Goal: Task Accomplishment & Management: Complete application form

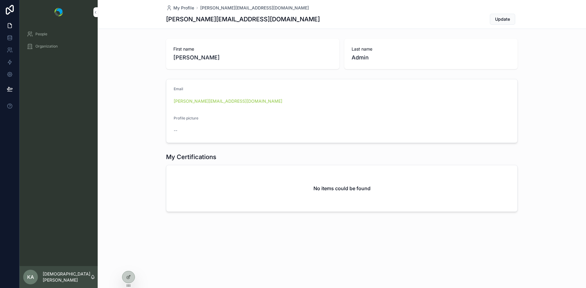
click at [43, 34] on span "People" at bounding box center [41, 34] width 12 height 5
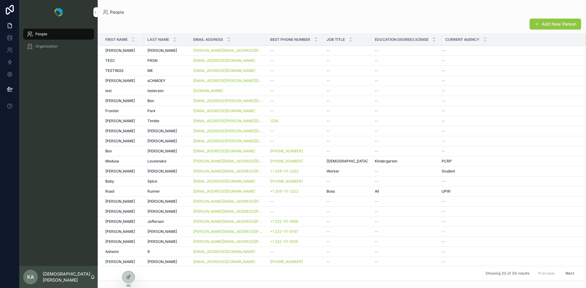
click at [45, 49] on span "Organization" at bounding box center [46, 46] width 22 height 5
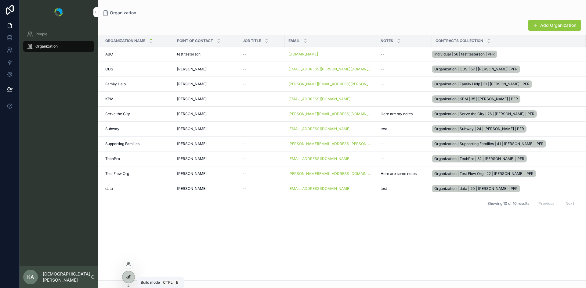
click at [127, 277] on icon at bounding box center [128, 277] width 3 height 3
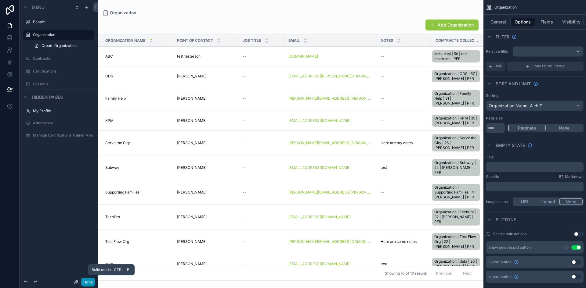
click at [83, 282] on button "Done" at bounding box center [88, 282] width 14 height 9
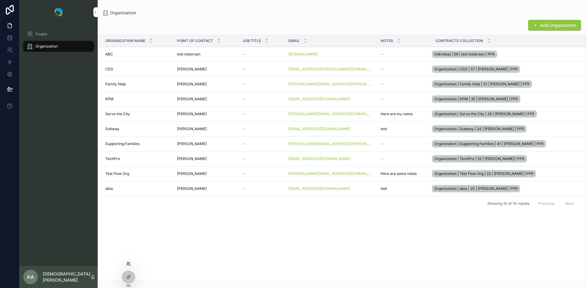
click at [128, 265] on icon at bounding box center [128, 264] width 5 height 5
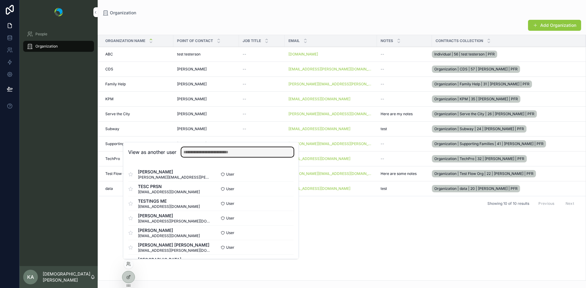
click at [234, 151] on input "text" at bounding box center [237, 152] width 112 height 10
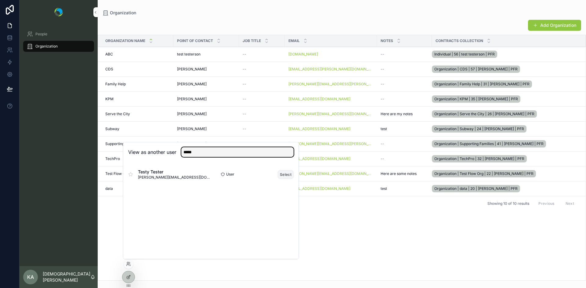
type input "*****"
click at [283, 177] on button "Select" at bounding box center [286, 174] width 16 height 9
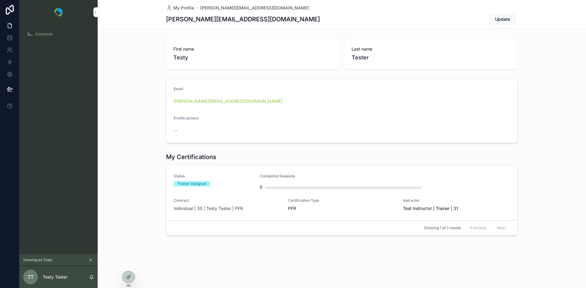
click at [44, 33] on span "Contracts" at bounding box center [43, 34] width 17 height 5
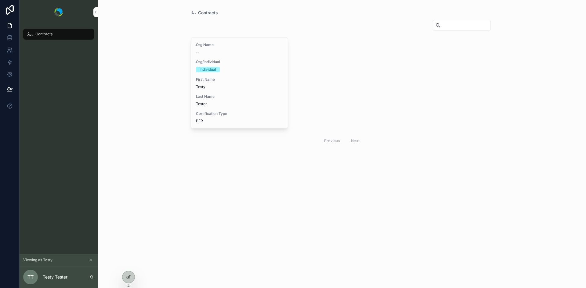
click at [44, 33] on span "Contracts" at bounding box center [43, 34] width 17 height 5
click at [52, 277] on p "Testy Tester" at bounding box center [55, 277] width 25 height 6
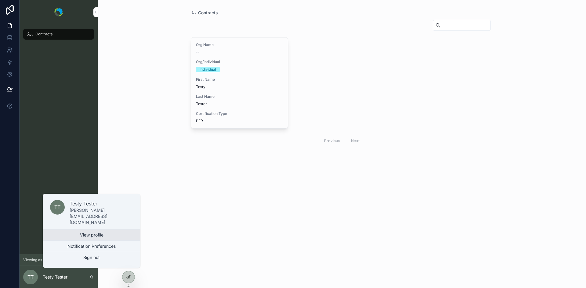
click at [92, 234] on link "View profile" at bounding box center [92, 235] width 98 height 11
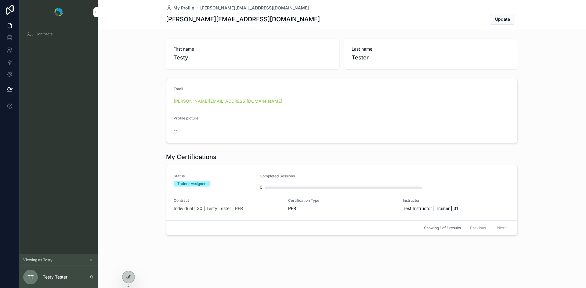
click at [44, 34] on span "Contracts" at bounding box center [43, 34] width 17 height 5
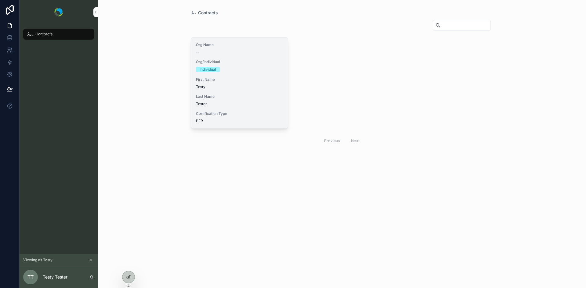
click at [226, 76] on div "Org Name -- Org/Individual Individual First Name Testy Last Name Tester Certifi…" at bounding box center [239, 83] width 97 height 91
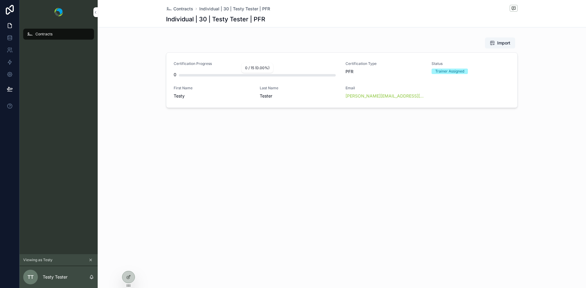
click at [226, 76] on div "scrollable content" at bounding box center [257, 75] width 157 height 2
click at [228, 84] on div "Certification Progress 0 Certification Type PFR Status Trainer Assigned First N…" at bounding box center [342, 80] width 336 height 38
click at [128, 265] on icon at bounding box center [128, 264] width 5 height 5
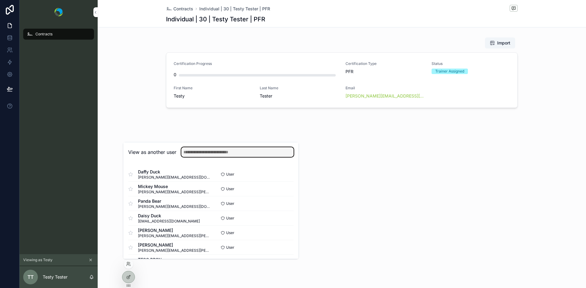
click at [216, 152] on input "text" at bounding box center [237, 152] width 112 height 10
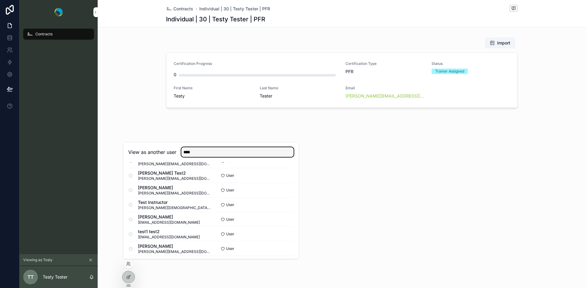
scroll to position [72, 0]
type input "****"
click at [280, 203] on button "Select" at bounding box center [286, 204] width 16 height 9
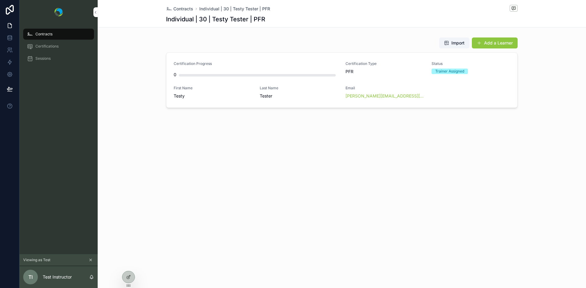
click at [44, 45] on span "Certifications" at bounding box center [46, 46] width 23 height 5
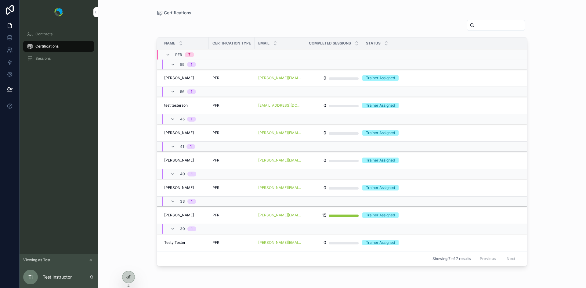
click at [227, 81] on td "PFR" at bounding box center [232, 78] width 46 height 17
click at [205, 80] on td "Roddy McDowell Roddy McDowell" at bounding box center [183, 78] width 52 height 17
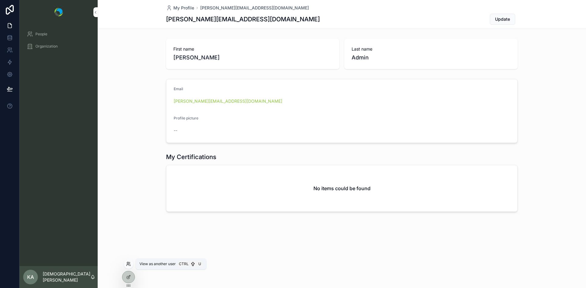
click at [129, 262] on icon at bounding box center [129, 263] width 1 height 2
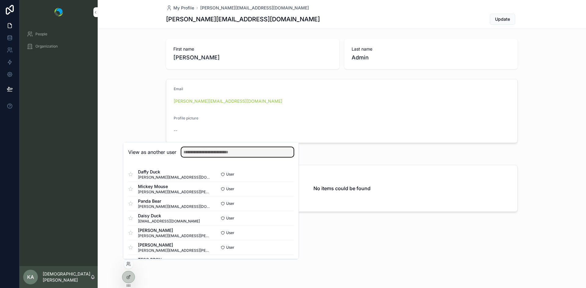
click at [205, 151] on input "text" at bounding box center [237, 152] width 112 height 10
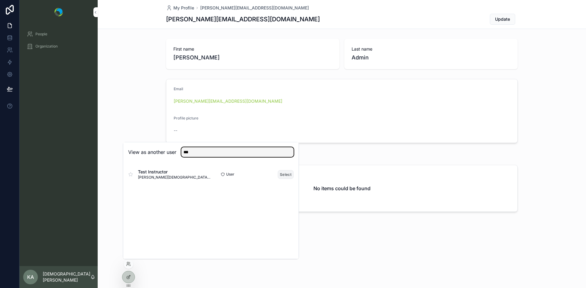
type input "***"
click at [283, 175] on button "Select" at bounding box center [286, 174] width 16 height 9
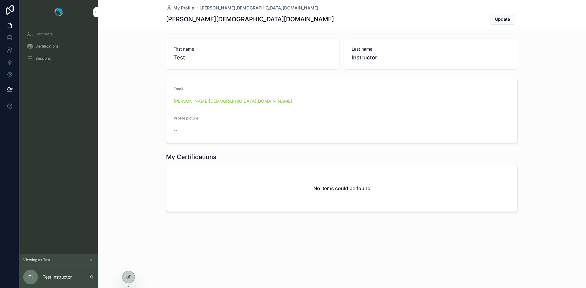
click at [42, 59] on span "Sessions" at bounding box center [42, 58] width 15 height 5
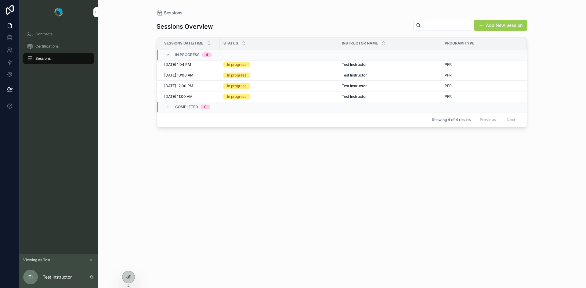
click at [506, 23] on button "Add New Session" at bounding box center [500, 25] width 54 height 11
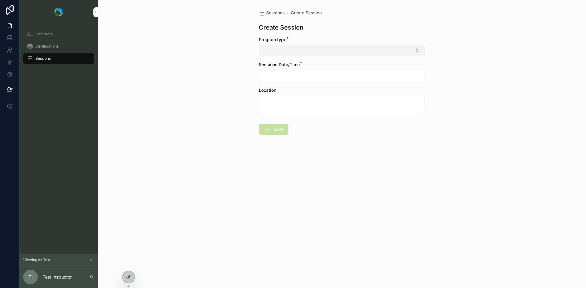
click at [335, 50] on button "Select Button" at bounding box center [342, 50] width 166 height 10
click at [315, 74] on div "PFR" at bounding box center [341, 75] width 85 height 10
click at [297, 76] on input "scrollable content" at bounding box center [341, 77] width 165 height 9
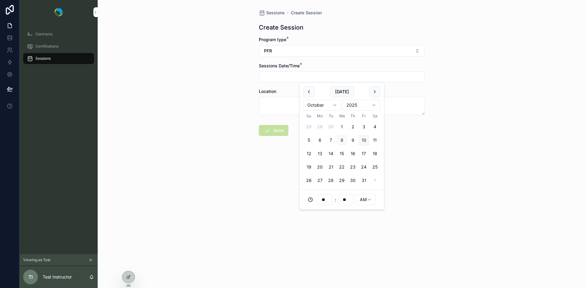
click at [364, 142] on button "10" at bounding box center [363, 140] width 11 height 11
click at [366, 200] on html "**********" at bounding box center [293, 144] width 586 height 288
type input "**********"
click at [256, 198] on div "**********" at bounding box center [342, 144] width 488 height 288
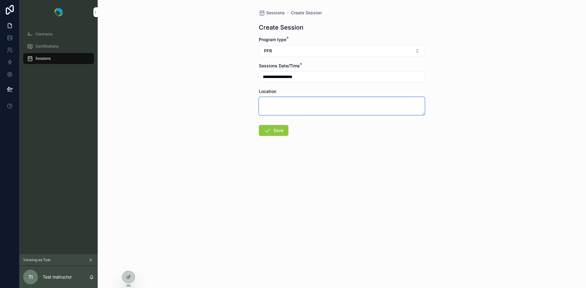
click at [290, 112] on textarea "scrollable content" at bounding box center [342, 106] width 166 height 18
type textarea "****"
click at [279, 134] on button "Save" at bounding box center [274, 130] width 30 height 11
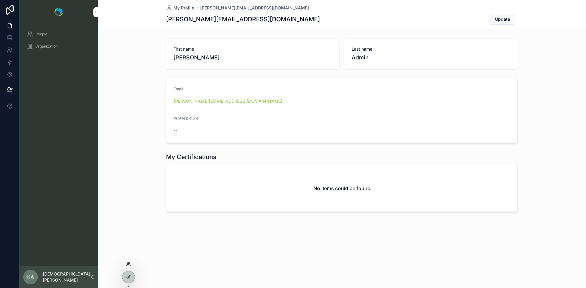
click at [128, 265] on icon at bounding box center [128, 264] width 5 height 5
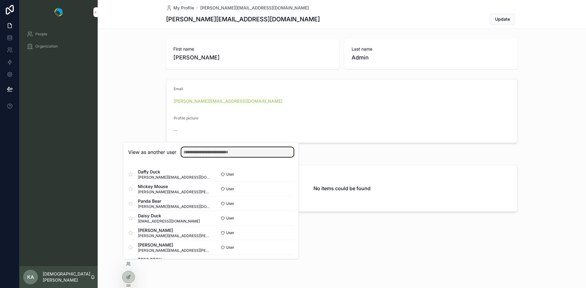
click at [218, 154] on input "text" at bounding box center [237, 152] width 112 height 10
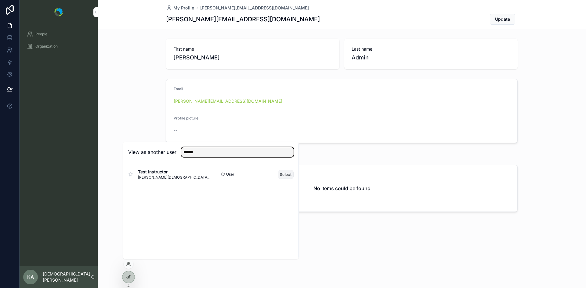
type input "******"
click at [283, 175] on button "Select" at bounding box center [286, 174] width 16 height 9
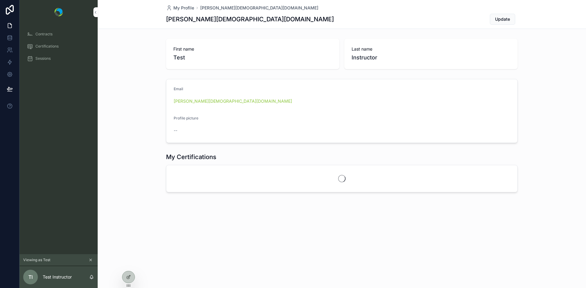
click at [51, 59] on div "Sessions" at bounding box center [58, 59] width 63 height 10
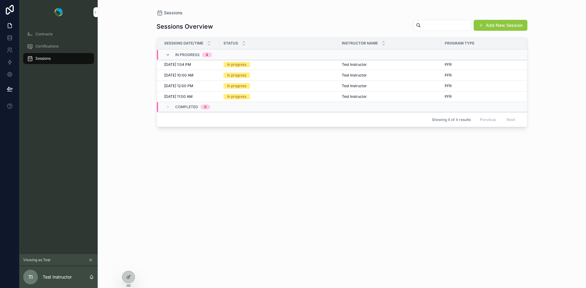
click at [209, 97] on div "[DATE] 11:00 AM [DATE] 11:00 AM" at bounding box center [190, 96] width 52 height 5
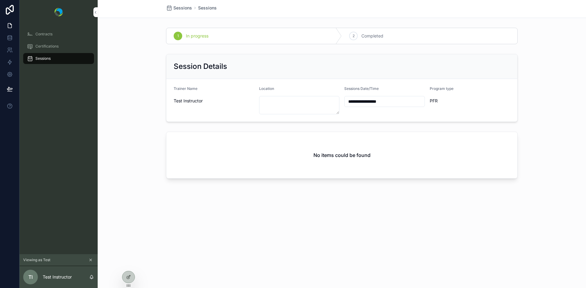
click at [38, 59] on span "Sessions" at bounding box center [42, 58] width 15 height 5
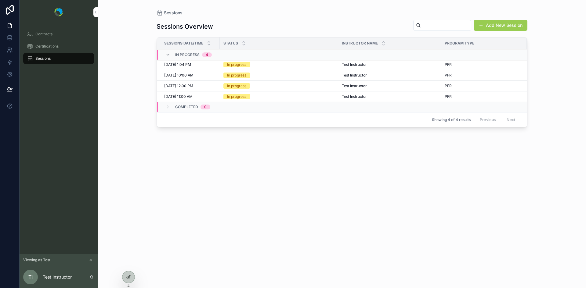
click at [508, 25] on button "Add New Session" at bounding box center [500, 25] width 54 height 11
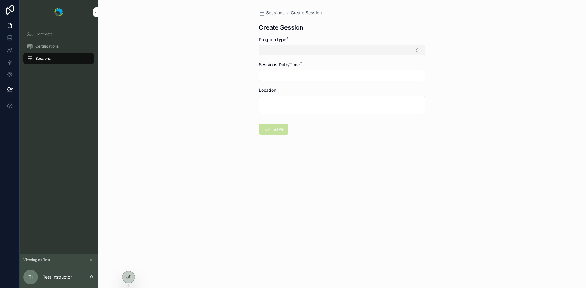
click at [325, 46] on button "Select Button" at bounding box center [342, 50] width 166 height 10
click at [312, 73] on div "PFR" at bounding box center [341, 75] width 85 height 10
click at [290, 76] on input "scrollable content" at bounding box center [341, 77] width 165 height 9
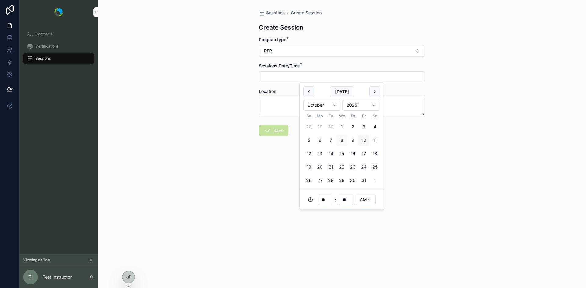
click at [365, 142] on button "10" at bounding box center [363, 140] width 11 height 11
click at [363, 201] on html "**********" at bounding box center [293, 144] width 586 height 288
type input "**********"
click at [249, 189] on div "**********" at bounding box center [342, 144] width 488 height 288
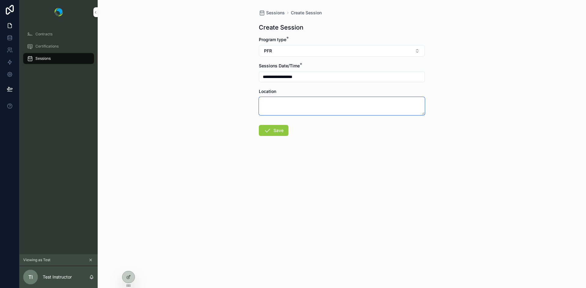
click at [279, 103] on textarea "scrollable content" at bounding box center [342, 106] width 166 height 18
type textarea "****"
click at [282, 133] on button "Save" at bounding box center [274, 130] width 30 height 11
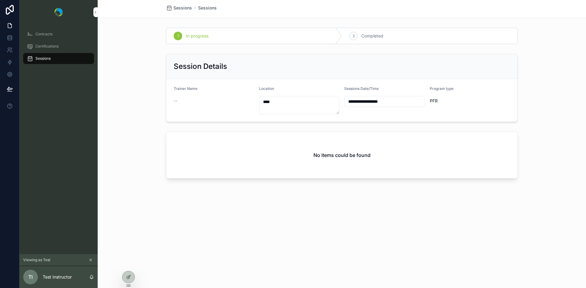
click at [40, 58] on span "Sessions" at bounding box center [42, 58] width 15 height 5
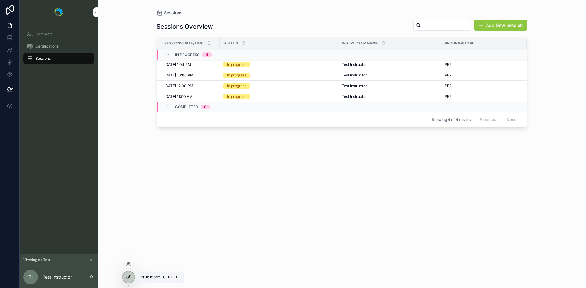
click at [128, 279] on icon at bounding box center [128, 277] width 5 height 5
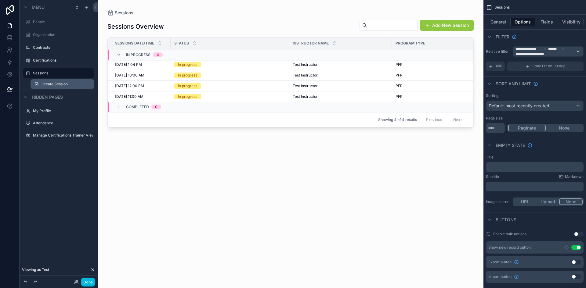
click at [65, 84] on span "Create Session" at bounding box center [54, 84] width 26 height 5
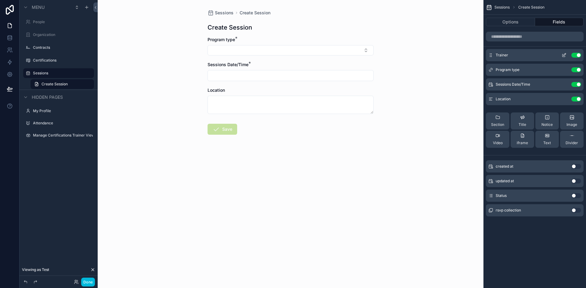
click at [573, 55] on button "Use setting" at bounding box center [576, 55] width 10 height 5
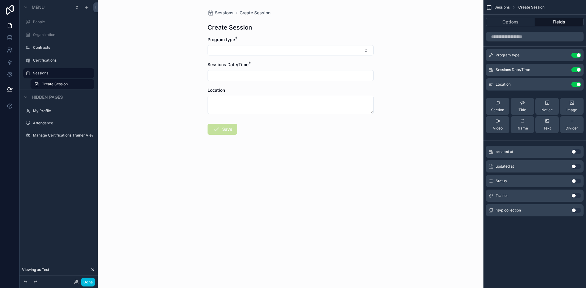
click at [577, 194] on button "Use setting" at bounding box center [576, 195] width 10 height 5
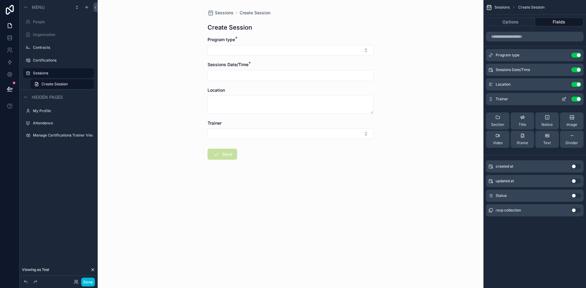
click at [562, 97] on icon "scrollable content" at bounding box center [563, 99] width 5 height 5
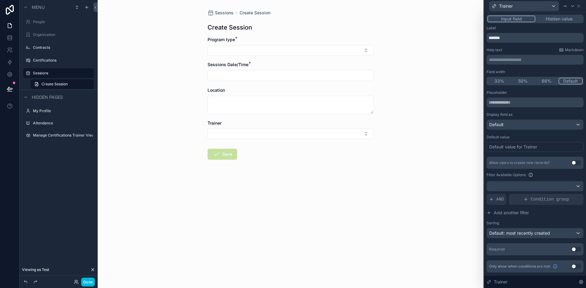
click at [569, 20] on button "Hidden value" at bounding box center [558, 19] width 47 height 7
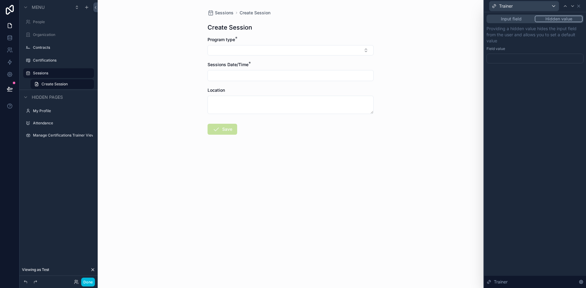
click at [520, 58] on div at bounding box center [534, 59] width 97 height 10
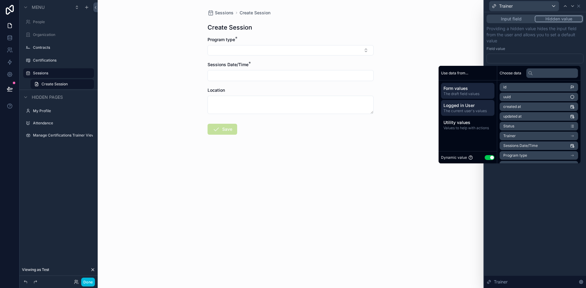
click at [446, 109] on span "The current user's values" at bounding box center [467, 111] width 49 height 5
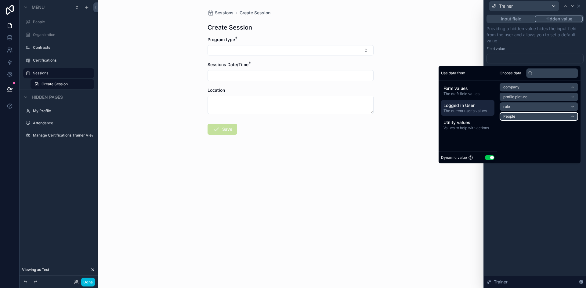
click at [512, 117] on li "People" at bounding box center [538, 116] width 78 height 9
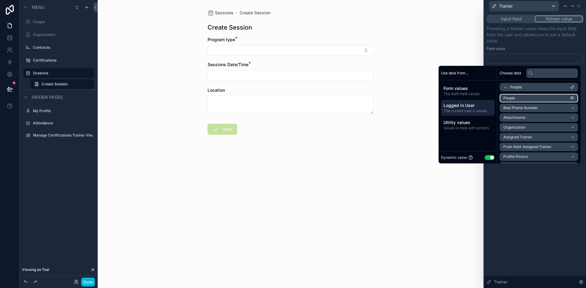
click at [514, 98] on li "People" at bounding box center [538, 98] width 78 height 9
click at [371, 171] on form "Program type * Sessions Date/Time * Location Save" at bounding box center [290, 105] width 166 height 137
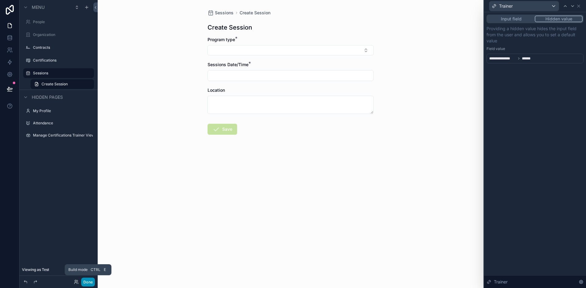
click at [85, 284] on button "Done" at bounding box center [88, 282] width 14 height 9
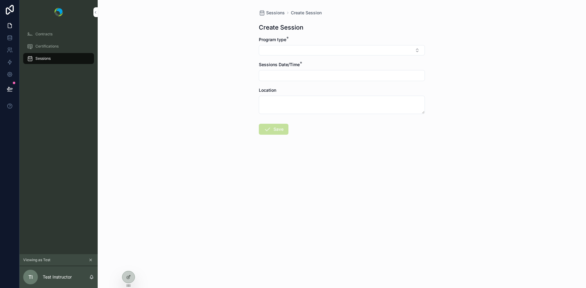
click at [42, 57] on span "Sessions" at bounding box center [42, 58] width 15 height 5
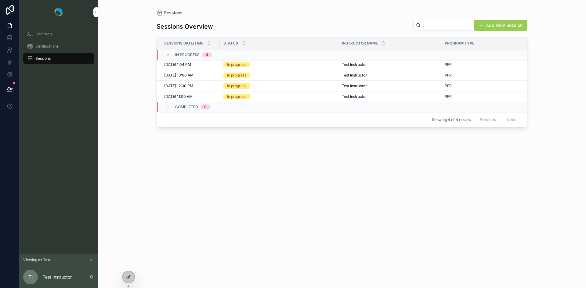
click at [497, 24] on button "Add New Session" at bounding box center [500, 25] width 54 height 11
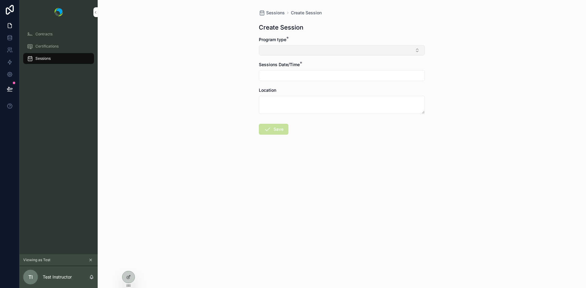
click at [284, 51] on button "Select Button" at bounding box center [342, 50] width 166 height 10
click at [307, 78] on div "PFR" at bounding box center [341, 75] width 85 height 10
click at [291, 79] on input "scrollable content" at bounding box center [341, 77] width 165 height 9
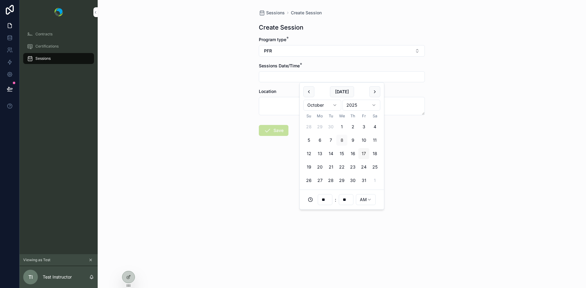
click at [361, 151] on button "17" at bounding box center [363, 153] width 11 height 11
click at [358, 197] on html "**********" at bounding box center [293, 144] width 586 height 288
type input "**********"
click at [265, 207] on div "**********" at bounding box center [342, 144] width 488 height 288
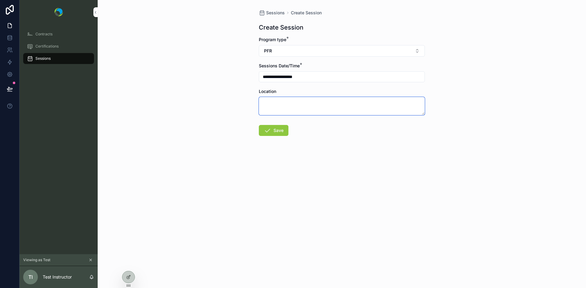
click at [286, 110] on textarea "scrollable content" at bounding box center [342, 106] width 166 height 18
type textarea "****"
click at [280, 129] on button "Save" at bounding box center [274, 130] width 30 height 11
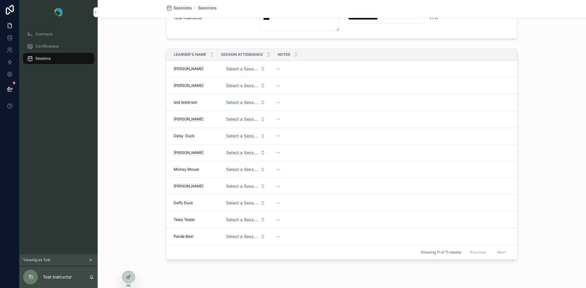
scroll to position [99, 0]
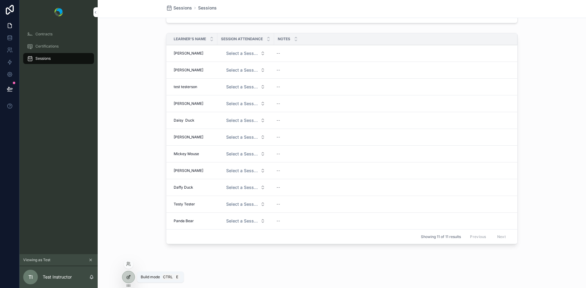
click at [127, 279] on icon at bounding box center [128, 277] width 3 height 3
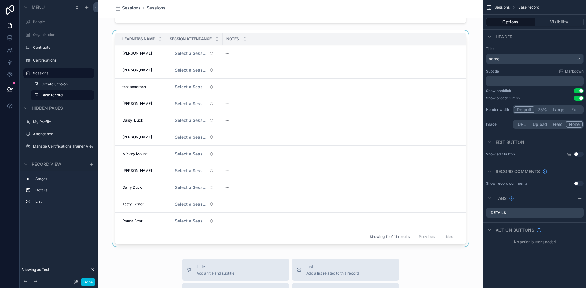
click at [318, 63] on div "scrollable content" at bounding box center [291, 140] width 386 height 219
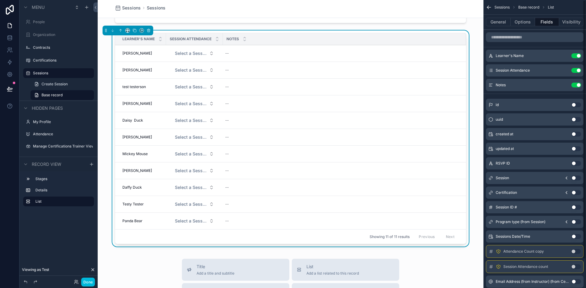
scroll to position [32, 0]
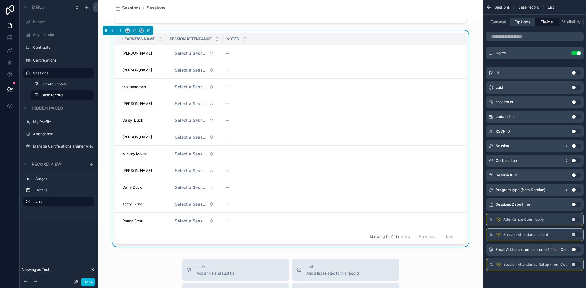
click at [523, 21] on button "Options" at bounding box center [522, 22] width 24 height 9
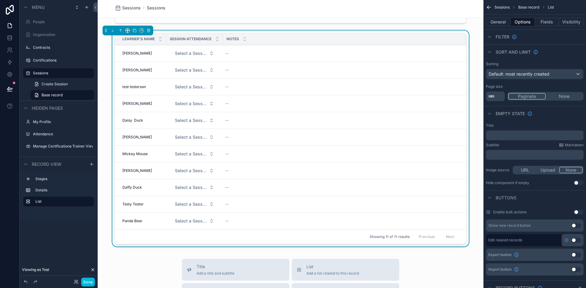
click at [502, 134] on p "﻿" at bounding box center [535, 135] width 94 height 5
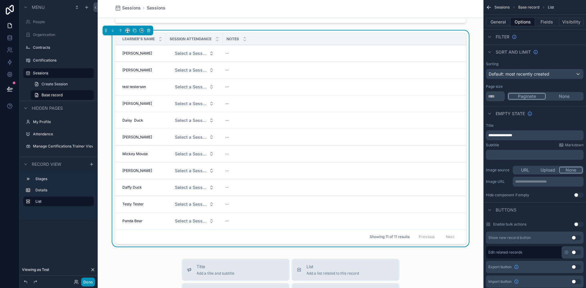
click at [87, 283] on button "Done" at bounding box center [88, 282] width 14 height 9
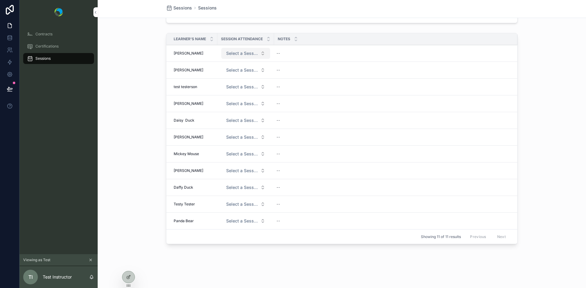
click at [245, 57] on button "Select a Session Attendance" at bounding box center [245, 53] width 49 height 11
drag, startPoint x: 272, startPoint y: 39, endPoint x: 304, endPoint y: 40, distance: 32.7
click at [304, 40] on tr "Learner's Name Session Attendance Notes" at bounding box center [341, 39] width 351 height 12
click at [131, 61] on div "Learner's Name Session Attendance Notes Kandis Connor Kandis Connor Select a Se…" at bounding box center [342, 140] width 488 height 219
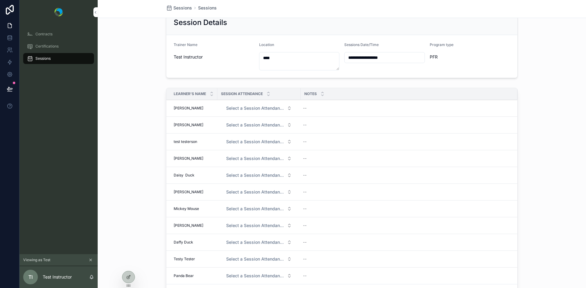
scroll to position [44, 0]
click at [259, 110] on span "Select a Session Attendance" at bounding box center [255, 109] width 58 height 6
click at [124, 107] on div "Learner's Name Session Attendance Notes Kandis Connor Kandis Connor Select a Se…" at bounding box center [342, 195] width 488 height 219
click at [127, 277] on icon at bounding box center [128, 277] width 5 height 5
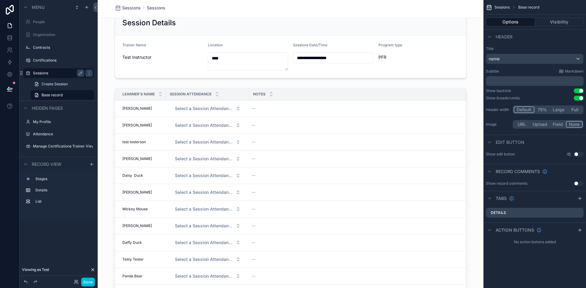
click at [44, 72] on label "Sessions" at bounding box center [57, 73] width 49 height 5
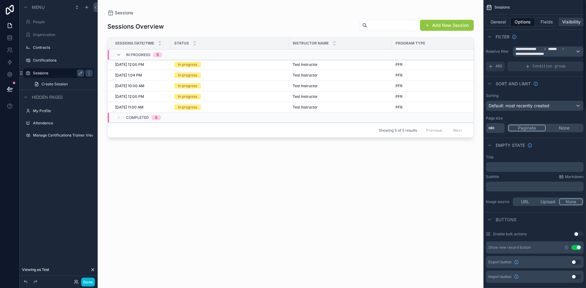
click at [569, 19] on button "Visibility" at bounding box center [571, 22] width 24 height 9
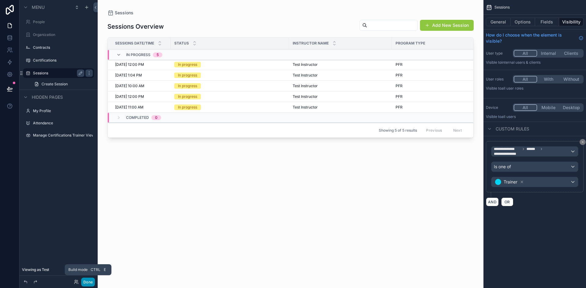
click at [90, 283] on button "Done" at bounding box center [88, 282] width 14 height 9
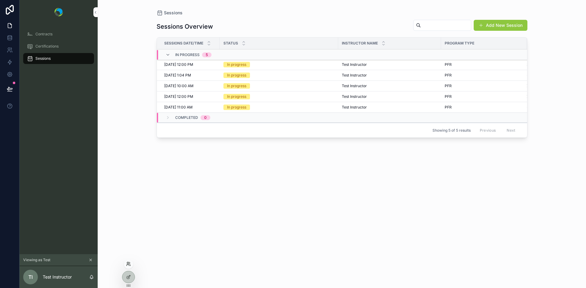
click at [128, 265] on icon at bounding box center [128, 265] width 2 height 1
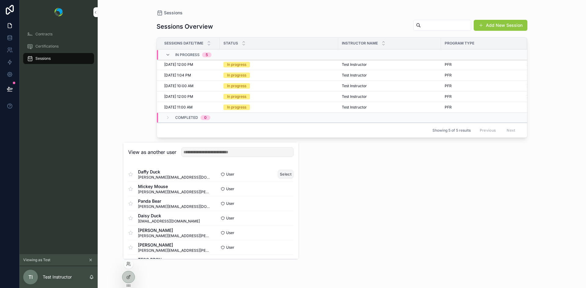
click at [284, 175] on button "Select" at bounding box center [286, 174] width 16 height 9
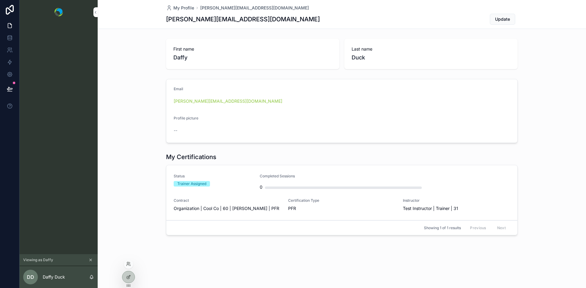
click at [131, 261] on div at bounding box center [129, 264] width 10 height 10
click at [130, 264] on icon at bounding box center [128, 264] width 5 height 5
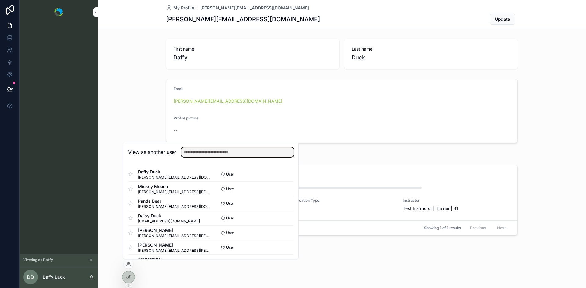
click at [229, 156] on input "text" at bounding box center [237, 152] width 112 height 10
type input "*"
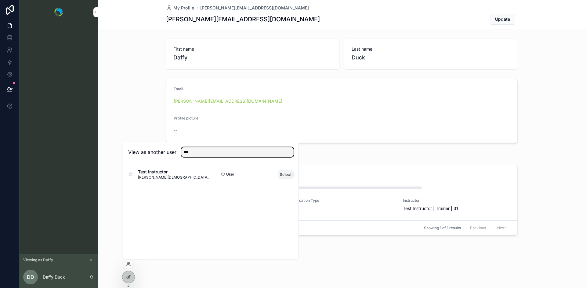
type input "***"
click at [285, 175] on button "Select" at bounding box center [286, 174] width 16 height 9
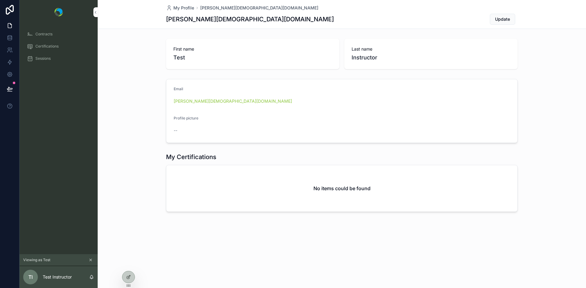
click at [50, 58] on span "Sessions" at bounding box center [42, 58] width 15 height 5
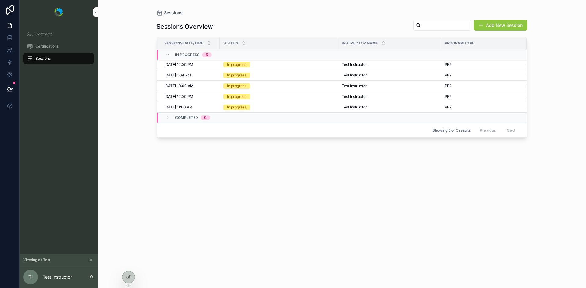
click at [232, 109] on div "In progress" at bounding box center [236, 107] width 19 height 5
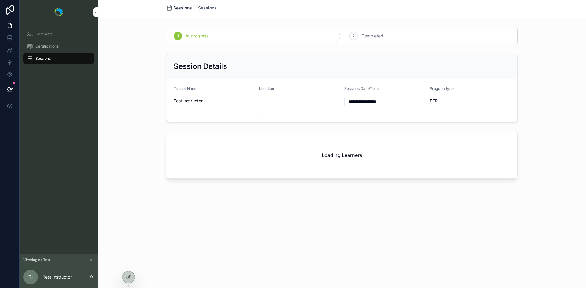
click at [182, 9] on span "Sessions" at bounding box center [182, 8] width 19 height 6
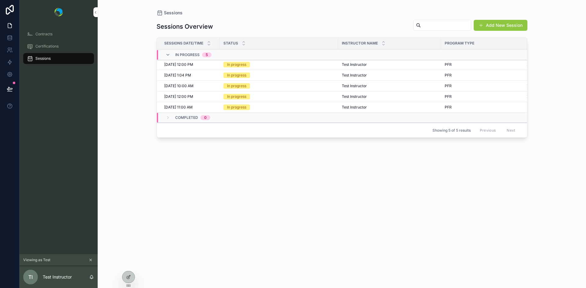
click at [215, 65] on div "[DATE] 12:00 PM [DATE] 12:00 PM" at bounding box center [190, 64] width 52 height 5
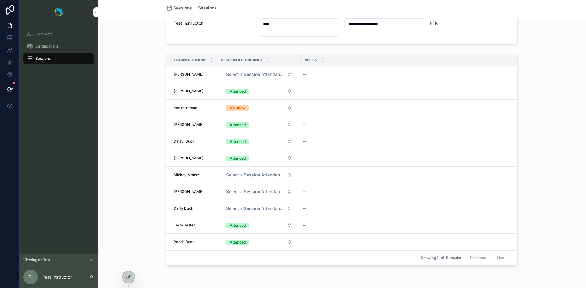
scroll to position [78, 0]
click at [278, 175] on span "Select a Session Attendance" at bounding box center [255, 175] width 58 height 6
click at [235, 207] on div "Attended" at bounding box center [228, 207] width 16 height 5
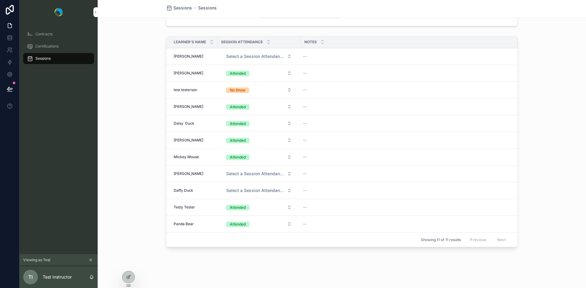
scroll to position [96, 0]
click at [262, 177] on button "Select a Session Attendance" at bounding box center [258, 173] width 75 height 11
click at [245, 206] on div "Attended" at bounding box center [256, 206] width 85 height 9
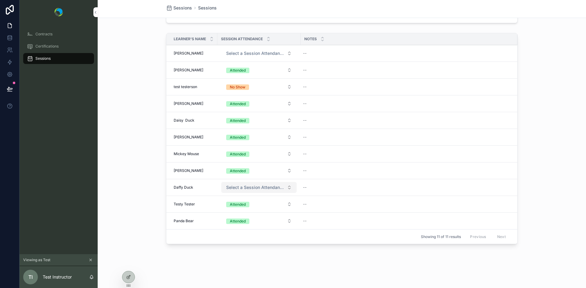
click at [256, 189] on span "Select a Session Attendance" at bounding box center [255, 188] width 58 height 6
click at [231, 219] on div "Attended" at bounding box center [228, 220] width 16 height 5
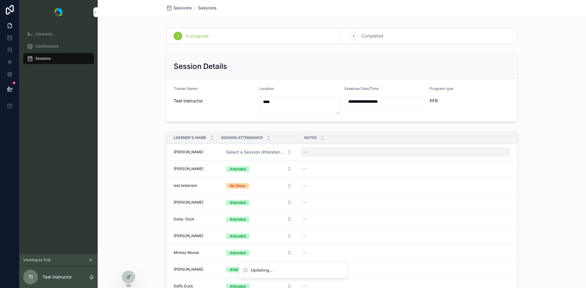
click at [307, 155] on div "--" at bounding box center [405, 152] width 209 height 10
type textarea "**"
click at [307, 152] on div "--" at bounding box center [405, 152] width 209 height 10
click at [375, 161] on icon "scrollable content" at bounding box center [375, 161] width 3 height 2
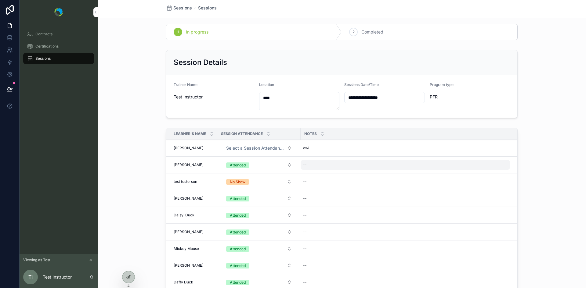
scroll to position [1, 0]
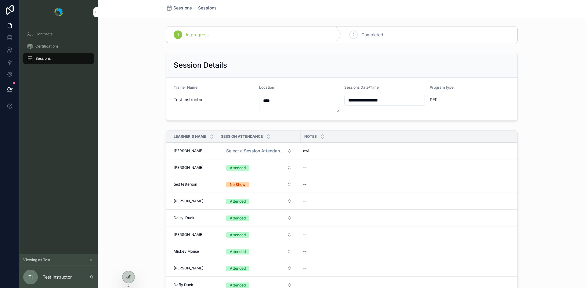
click at [44, 46] on span "Certifications" at bounding box center [46, 46] width 23 height 5
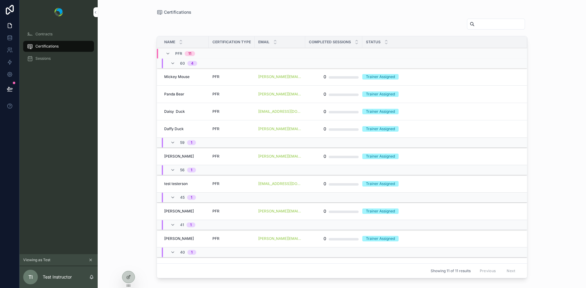
click at [242, 78] on div "PFR" at bounding box center [231, 76] width 38 height 5
click at [128, 264] on icon at bounding box center [128, 263] width 2 height 2
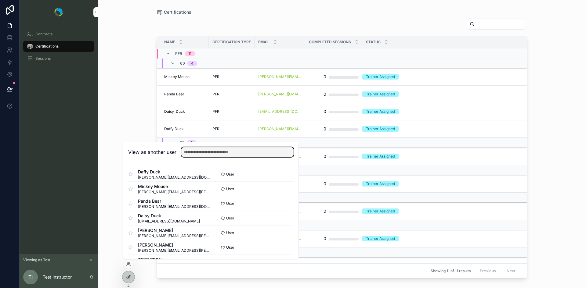
click at [211, 155] on input "text" at bounding box center [237, 152] width 112 height 10
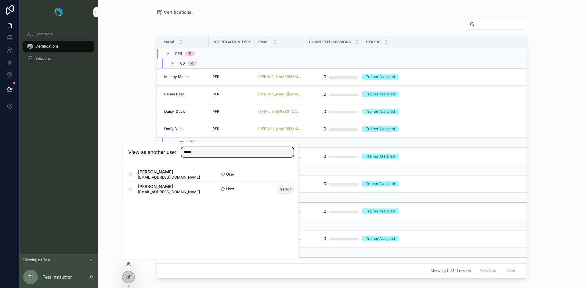
type input "*****"
click at [284, 189] on button "Select" at bounding box center [286, 189] width 16 height 9
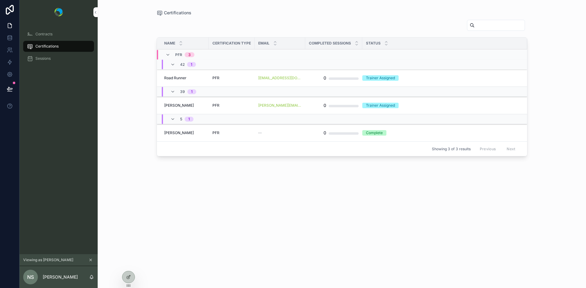
click at [279, 134] on div "--" at bounding box center [279, 133] width 43 height 5
click at [218, 133] on span "PFR" at bounding box center [215, 133] width 7 height 5
click at [223, 133] on div "PFR" at bounding box center [231, 133] width 38 height 5
click at [52, 276] on p "[PERSON_NAME]" at bounding box center [60, 277] width 35 height 6
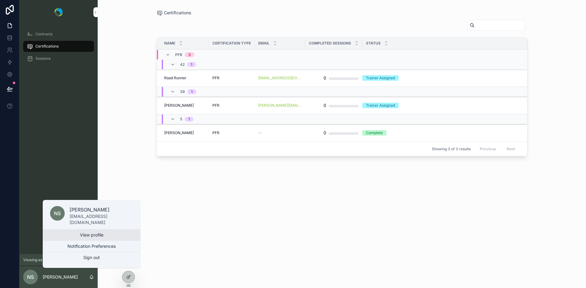
click at [85, 236] on link "View profile" at bounding box center [92, 235] width 98 height 11
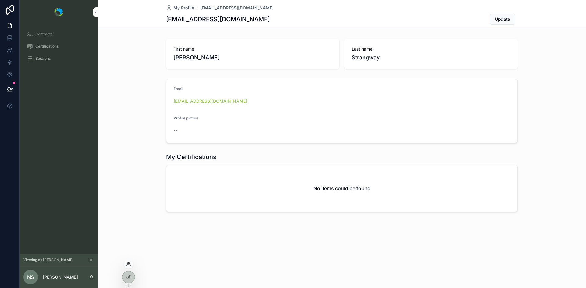
click at [128, 263] on icon at bounding box center [128, 263] width 2 height 2
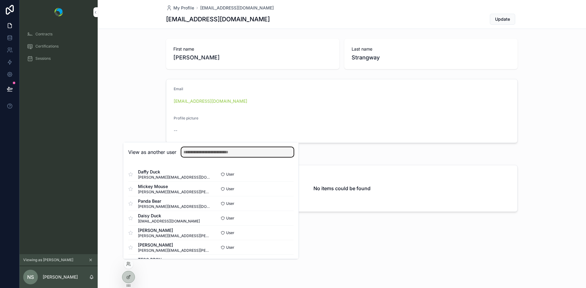
click at [236, 155] on input "text" at bounding box center [237, 152] width 112 height 10
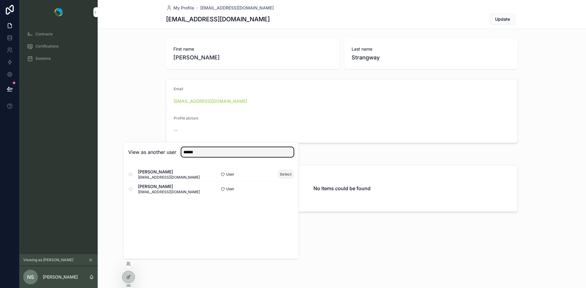
type input "******"
click at [282, 171] on button "Select" at bounding box center [286, 174] width 16 height 9
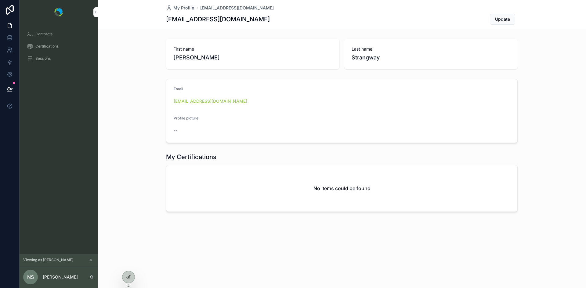
click at [49, 45] on span "Certifications" at bounding box center [46, 46] width 23 height 5
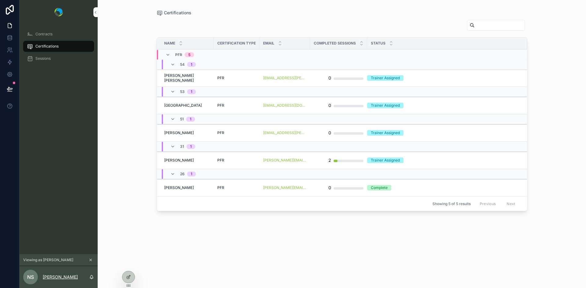
click at [61, 277] on p "[PERSON_NAME]" at bounding box center [60, 277] width 35 height 6
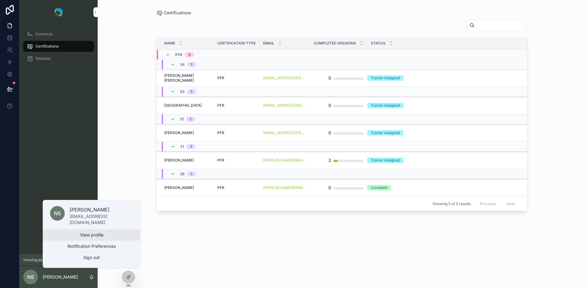
click at [81, 235] on link "View profile" at bounding box center [92, 235] width 98 height 11
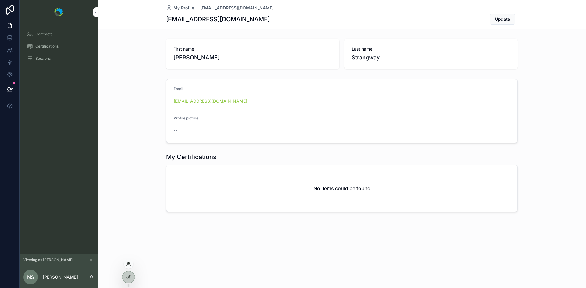
click at [128, 265] on icon at bounding box center [128, 264] width 5 height 5
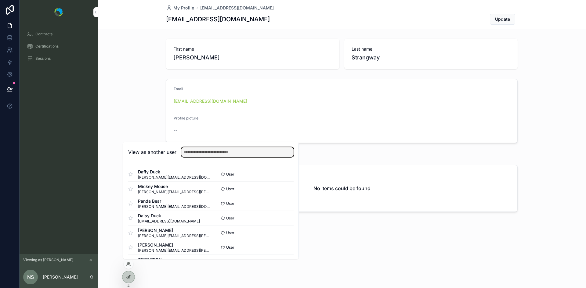
click at [204, 152] on input "text" at bounding box center [237, 152] width 112 height 10
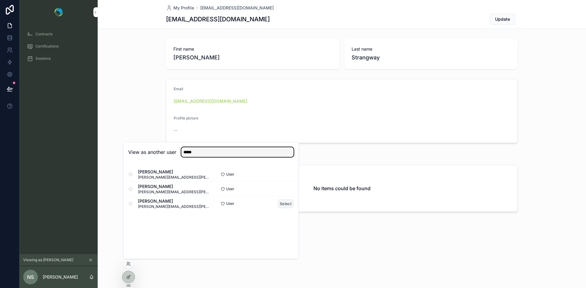
type input "*****"
click at [282, 207] on button "Select" at bounding box center [286, 204] width 16 height 9
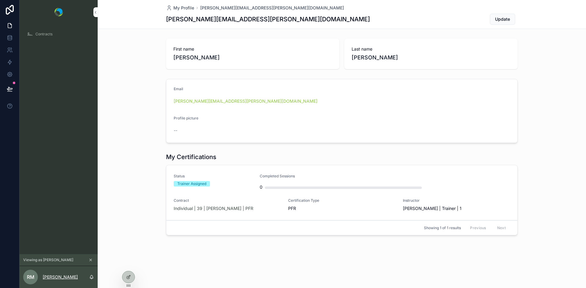
click at [59, 279] on p "[PERSON_NAME]" at bounding box center [60, 277] width 35 height 6
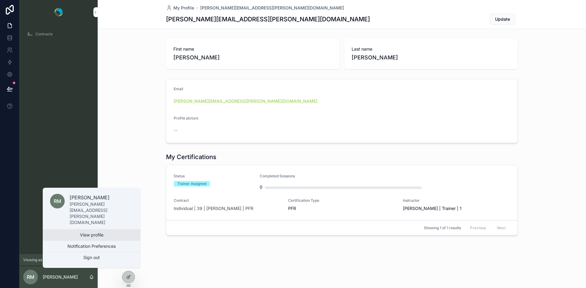
click at [94, 234] on link "View profile" at bounding box center [92, 235] width 98 height 11
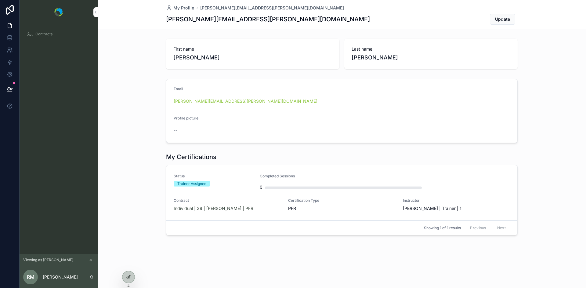
click at [43, 33] on span "Contracts" at bounding box center [43, 34] width 17 height 5
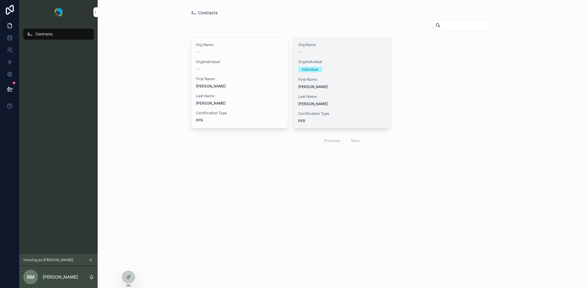
click at [350, 85] on span "[PERSON_NAME]" at bounding box center [341, 87] width 87 height 5
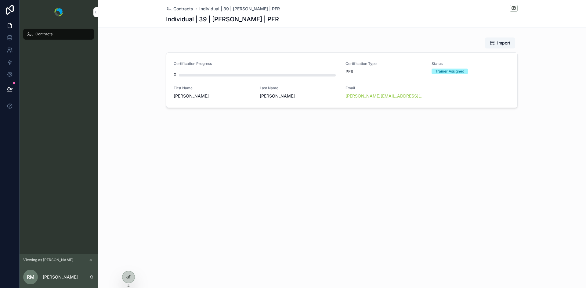
click at [52, 277] on p "[PERSON_NAME]" at bounding box center [60, 277] width 35 height 6
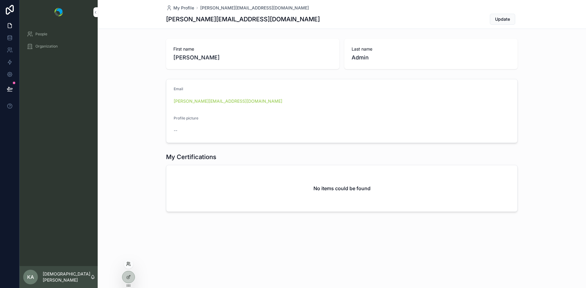
click at [127, 263] on icon at bounding box center [128, 263] width 2 height 2
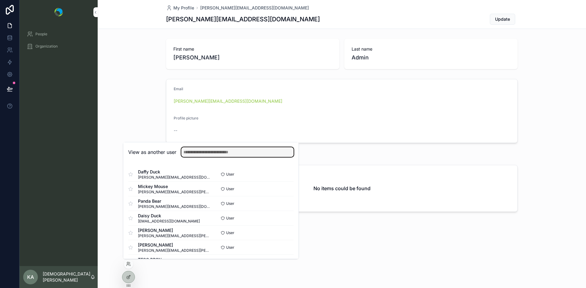
click at [210, 155] on input "text" at bounding box center [237, 152] width 112 height 10
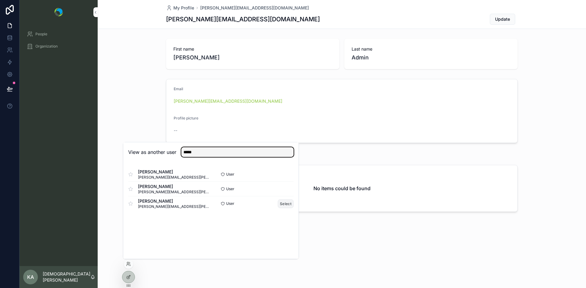
type input "*****"
click at [283, 203] on button "Select" at bounding box center [286, 204] width 16 height 9
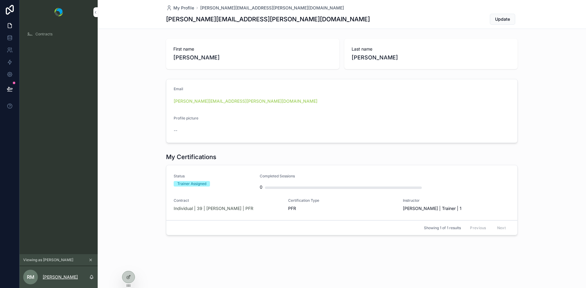
click at [60, 278] on p "[PERSON_NAME]" at bounding box center [60, 277] width 35 height 6
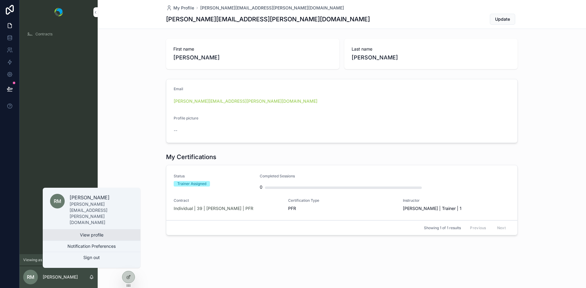
click at [86, 237] on link "View profile" at bounding box center [92, 235] width 98 height 11
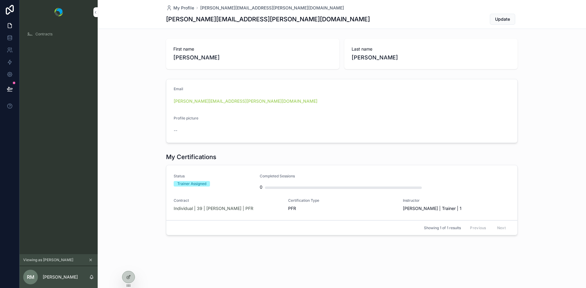
click at [50, 35] on span "Contracts" at bounding box center [43, 34] width 17 height 5
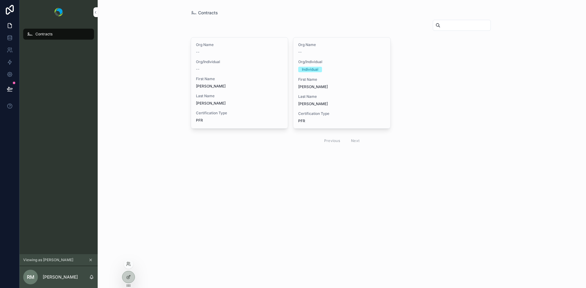
click at [128, 267] on div at bounding box center [129, 264] width 10 height 10
click at [127, 265] on icon at bounding box center [128, 264] width 5 height 5
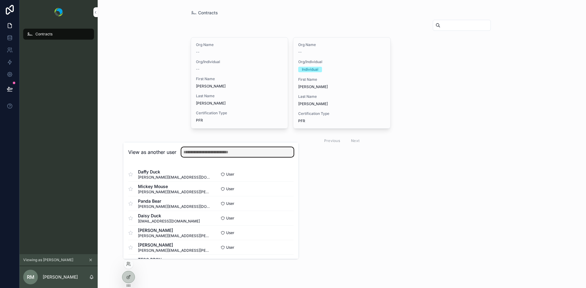
click at [207, 151] on input "text" at bounding box center [237, 152] width 112 height 10
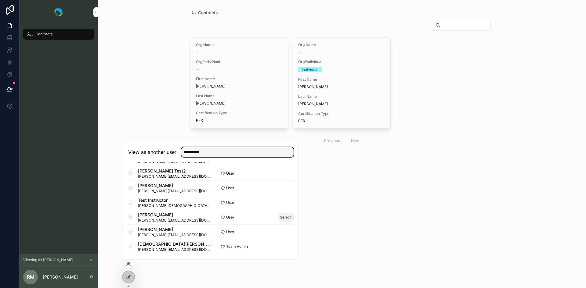
type input "**********"
click at [282, 215] on button "Select" at bounding box center [286, 217] width 16 height 9
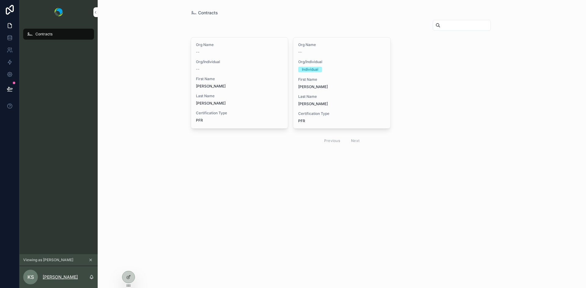
click at [56, 279] on p "[PERSON_NAME]" at bounding box center [60, 277] width 35 height 6
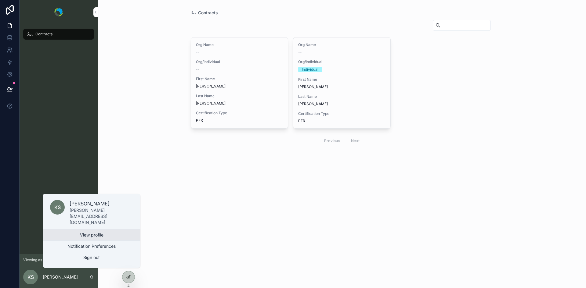
click at [94, 237] on link "View profile" at bounding box center [92, 235] width 98 height 11
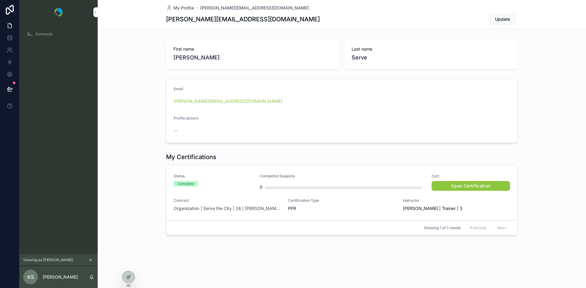
click at [460, 186] on link "Open Certification" at bounding box center [470, 186] width 79 height 10
click at [45, 33] on span "Contracts" at bounding box center [43, 34] width 17 height 5
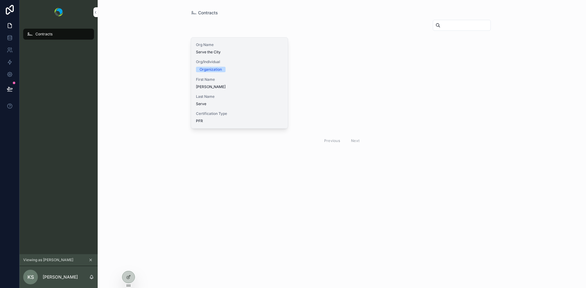
click at [218, 92] on div "Org Name Serve the City Org/Individual Organization First Name [PERSON_NAME] La…" at bounding box center [239, 83] width 97 height 91
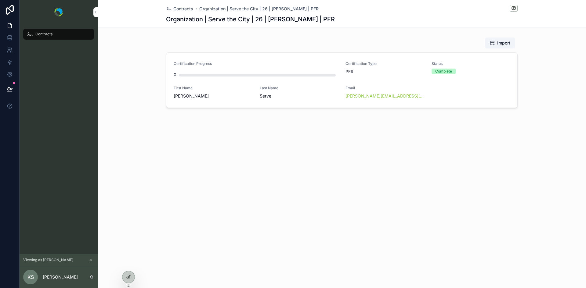
click at [53, 277] on p "[PERSON_NAME]" at bounding box center [60, 277] width 35 height 6
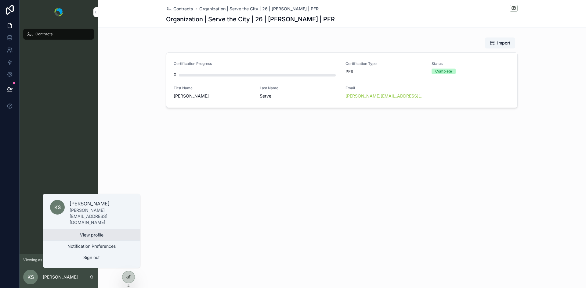
click at [89, 234] on link "View profile" at bounding box center [92, 235] width 98 height 11
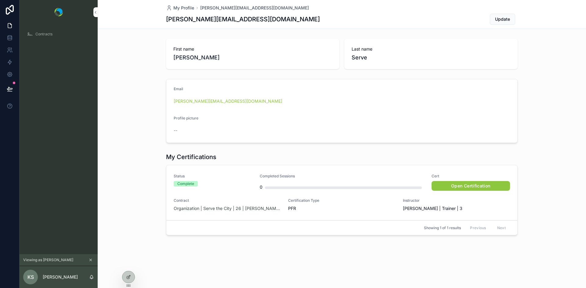
click at [134, 52] on div "First name [PERSON_NAME] Last name Serve" at bounding box center [342, 53] width 488 height 35
